Goal: Task Accomplishment & Management: Manage account settings

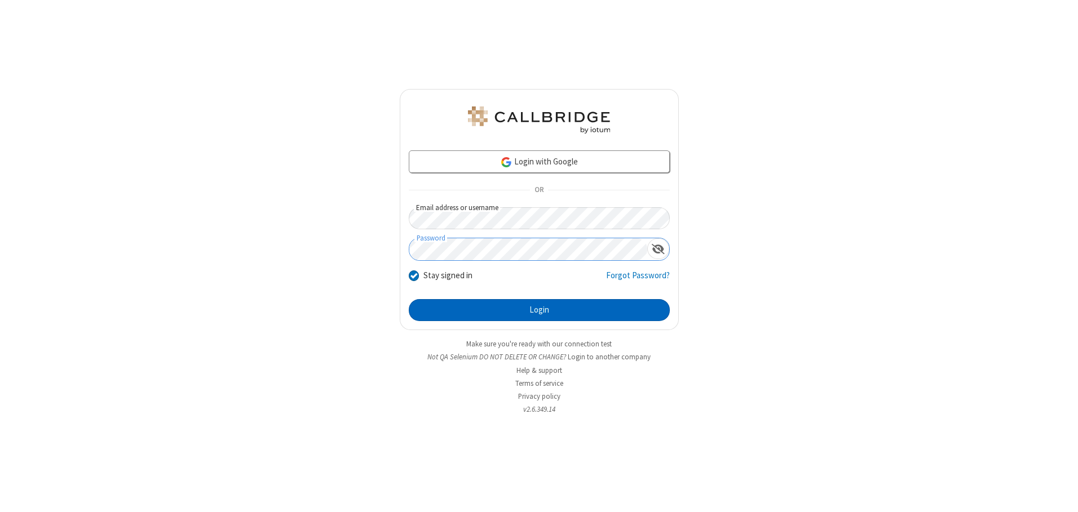
click at [539, 310] on button "Login" at bounding box center [539, 310] width 261 height 23
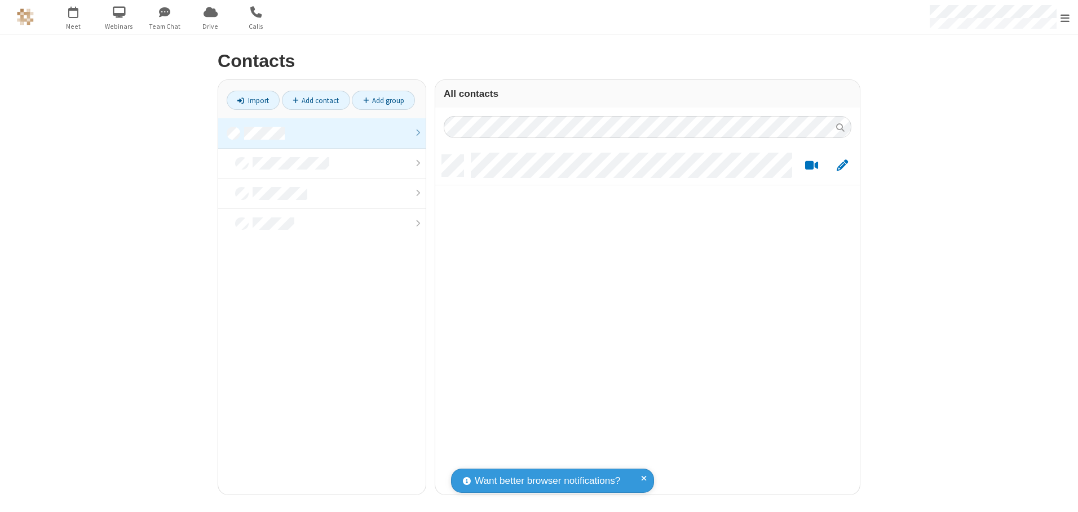
scroll to position [340, 416]
click at [322, 133] on link at bounding box center [321, 133] width 207 height 30
click at [316, 100] on link "Add contact" at bounding box center [316, 100] width 68 height 19
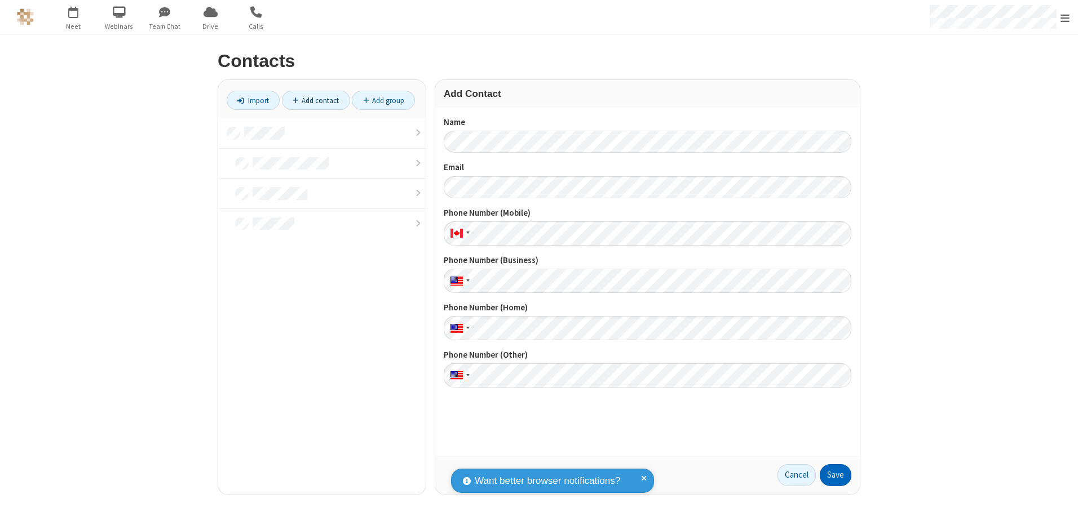
click at [835, 475] on button "Save" at bounding box center [835, 475] width 32 height 23
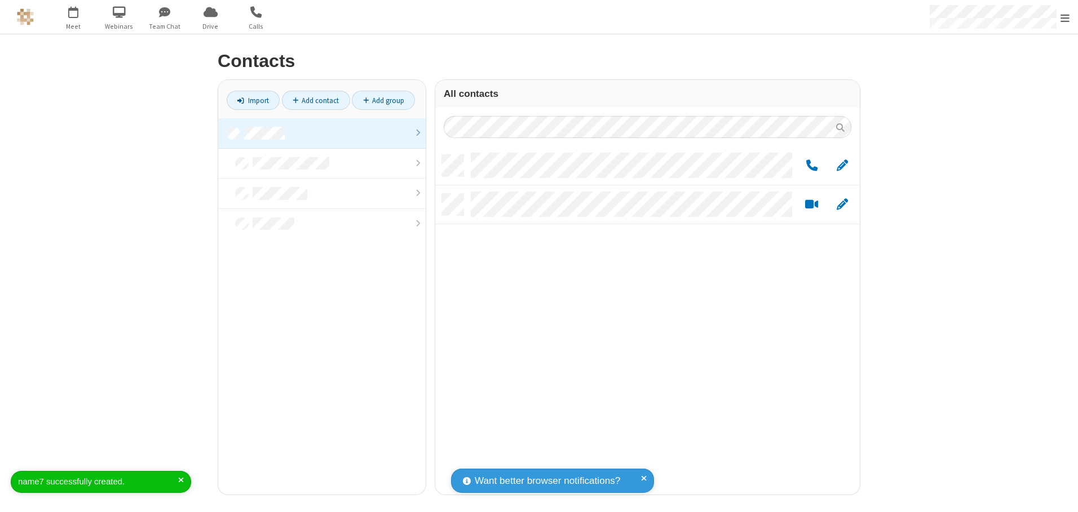
scroll to position [340, 416]
